Goal: Information Seeking & Learning: Learn about a topic

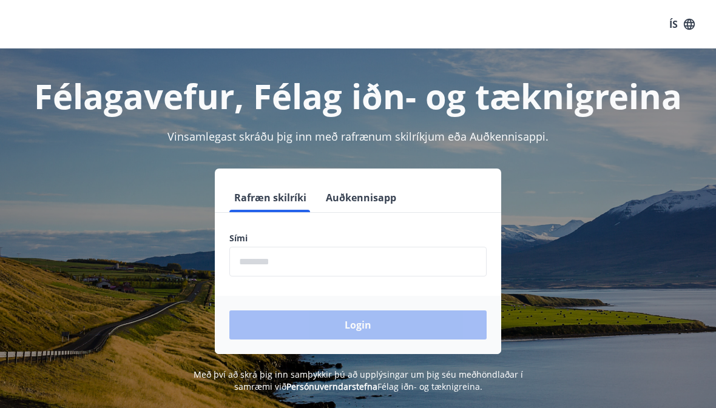
click at [265, 254] on input "phone" at bounding box center [357, 262] width 257 height 30
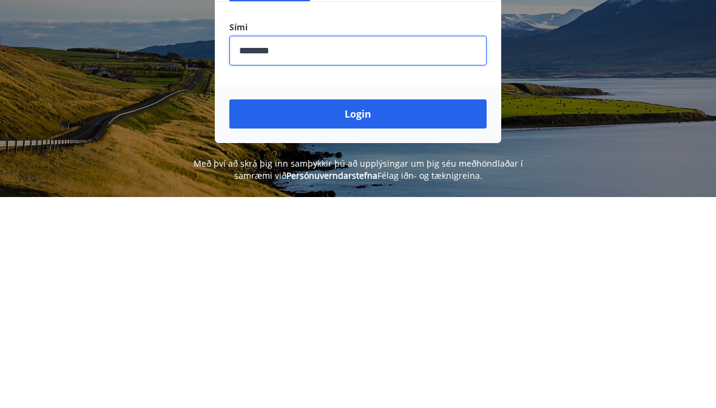
type input "********"
click at [350, 311] on button "Login" at bounding box center [357, 325] width 257 height 29
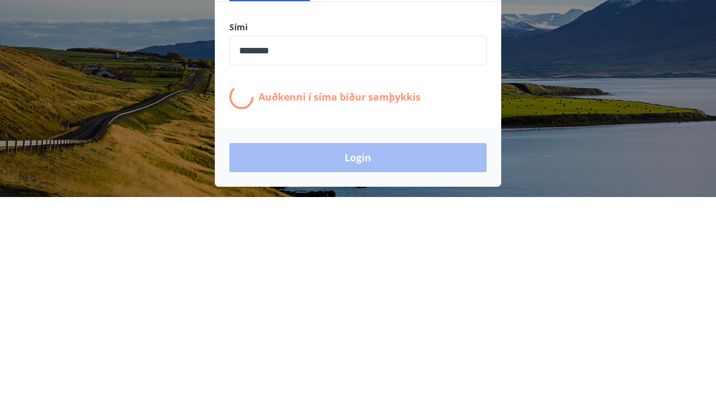
scroll to position [150, 0]
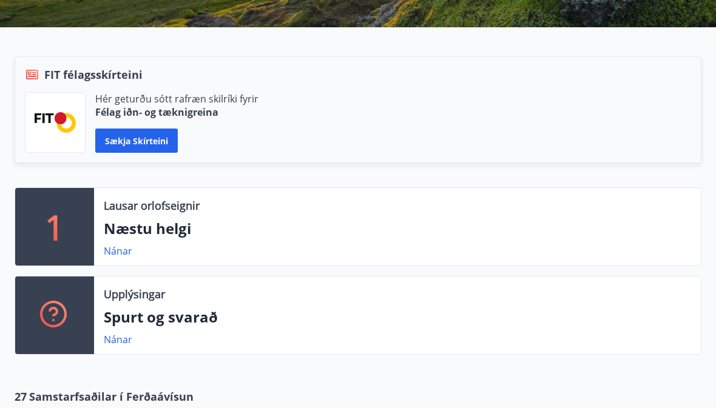
scroll to position [247, 0]
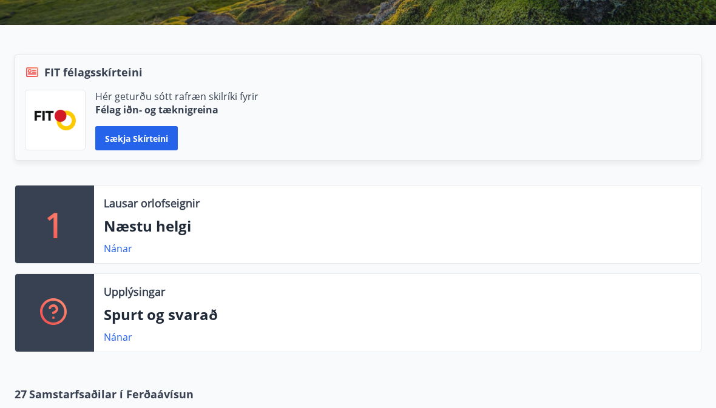
click at [60, 229] on p "1" at bounding box center [54, 225] width 19 height 46
click at [115, 252] on link "Nánar" at bounding box center [118, 248] width 29 height 13
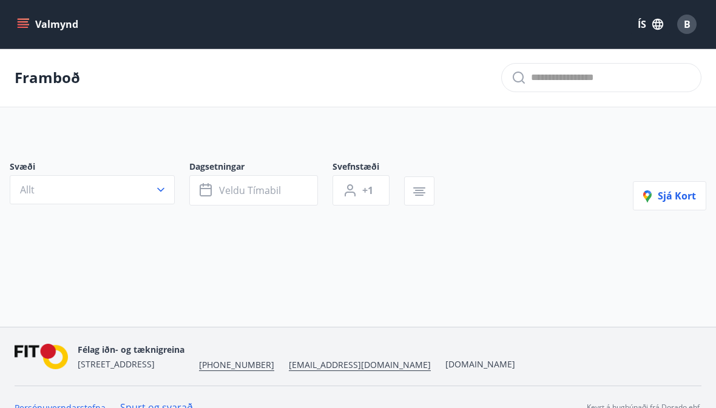
type input "*"
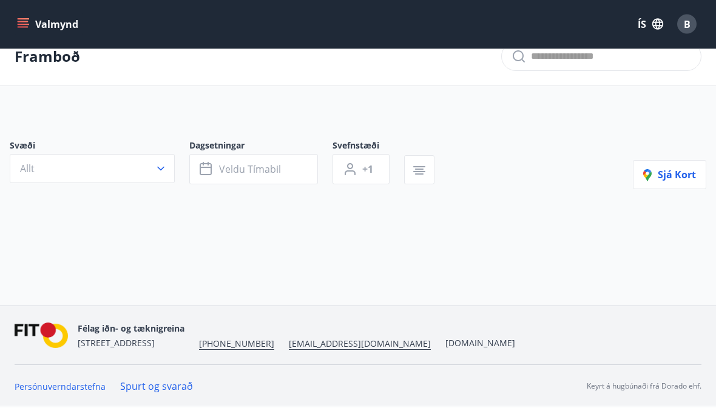
scroll to position [58, 0]
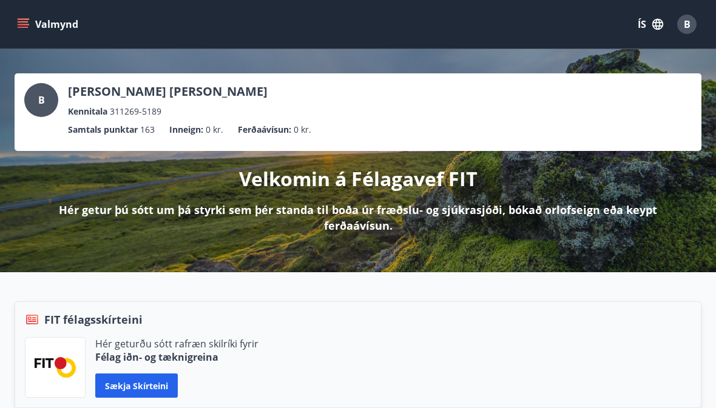
click at [24, 18] on icon "menu" at bounding box center [23, 24] width 12 height 12
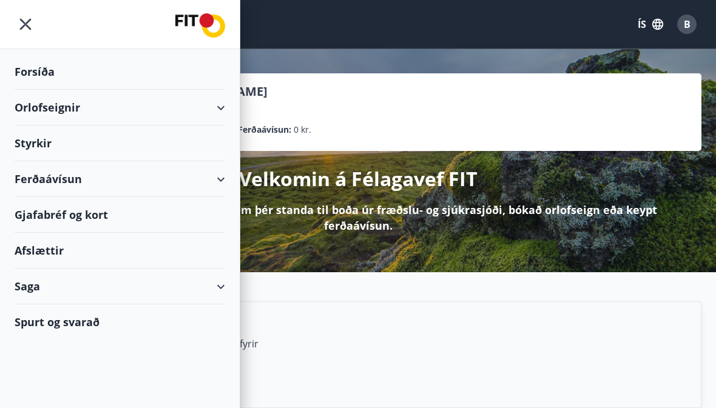
click at [44, 181] on div "Ferðaávísun" at bounding box center [120, 179] width 211 height 36
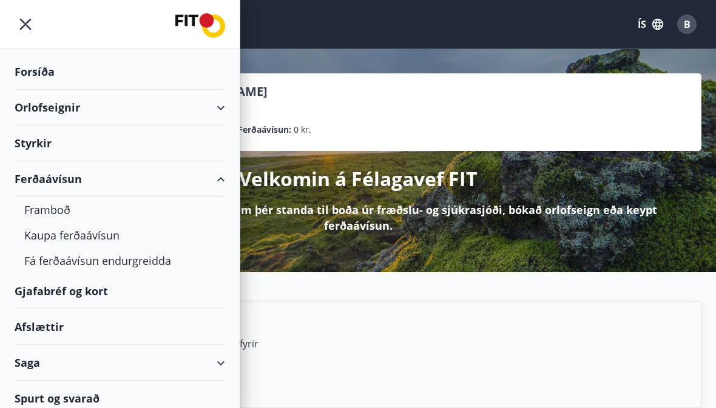
click at [44, 206] on div "Framboð" at bounding box center [119, 209] width 191 height 25
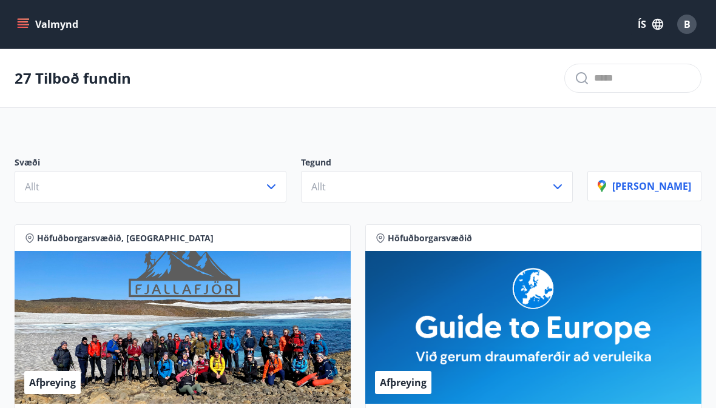
click at [565, 188] on icon "button" at bounding box center [557, 187] width 15 height 15
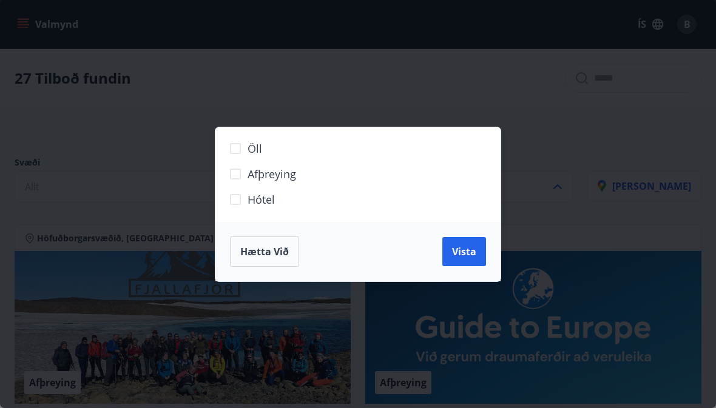
click at [261, 254] on span "Hætta við" at bounding box center [264, 251] width 49 height 13
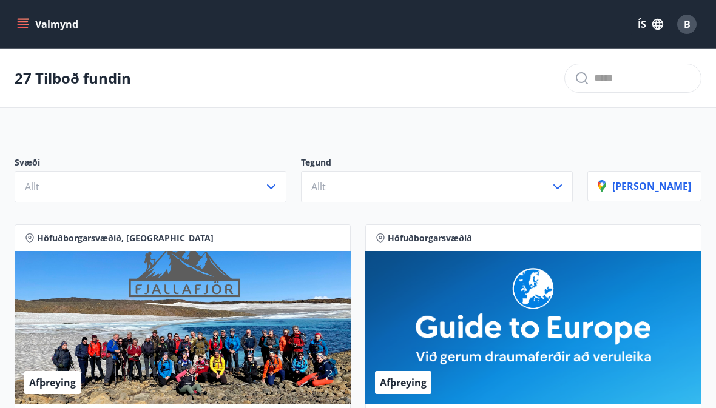
click at [26, 21] on icon "menu" at bounding box center [23, 24] width 12 height 12
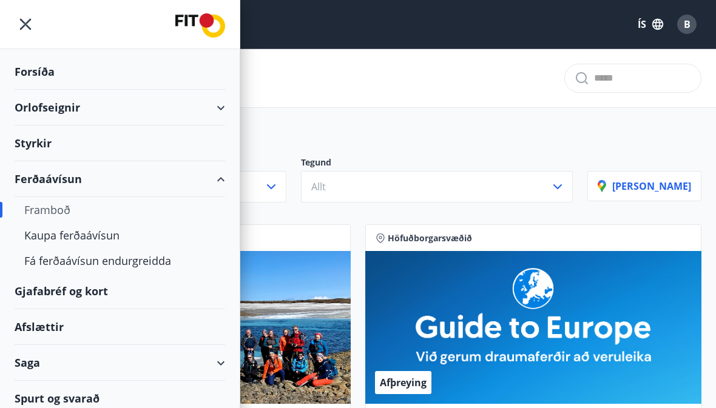
click at [55, 293] on div "Gjafabréf og kort" at bounding box center [120, 292] width 211 height 36
click at [50, 290] on div "Gjafabréf og kort" at bounding box center [120, 292] width 211 height 36
click at [32, 146] on div "Styrkir" at bounding box center [120, 144] width 211 height 36
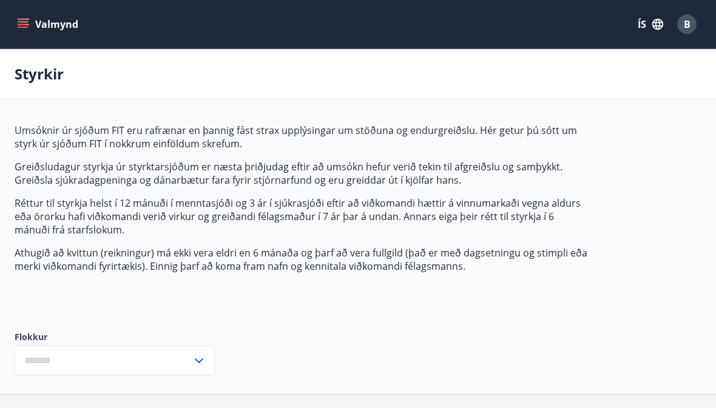
type input "***"
click at [687, 29] on span "B" at bounding box center [687, 24] width 7 height 13
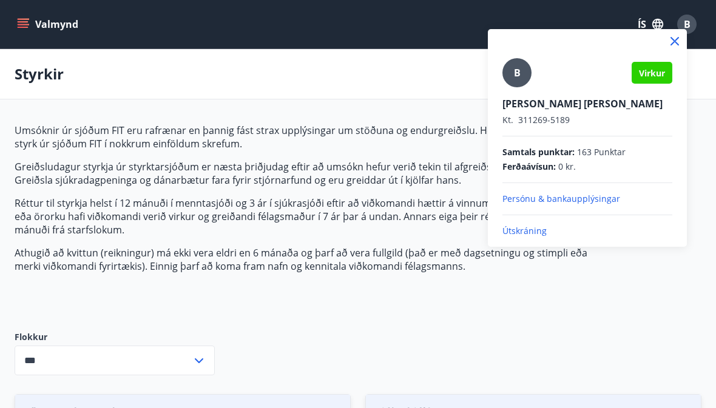
click at [521, 231] on p "Útskráning" at bounding box center [587, 231] width 170 height 12
